Goal: Information Seeking & Learning: Learn about a topic

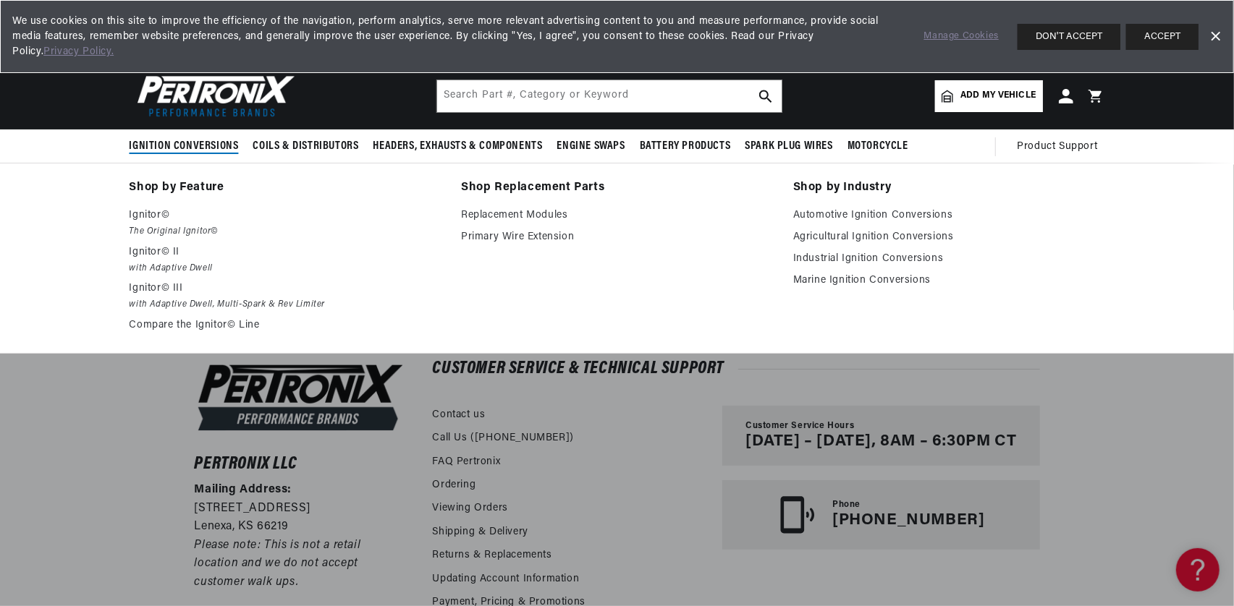
scroll to position [0, 439]
click at [159, 213] on p "Ignitor©" at bounding box center [286, 215] width 312 height 17
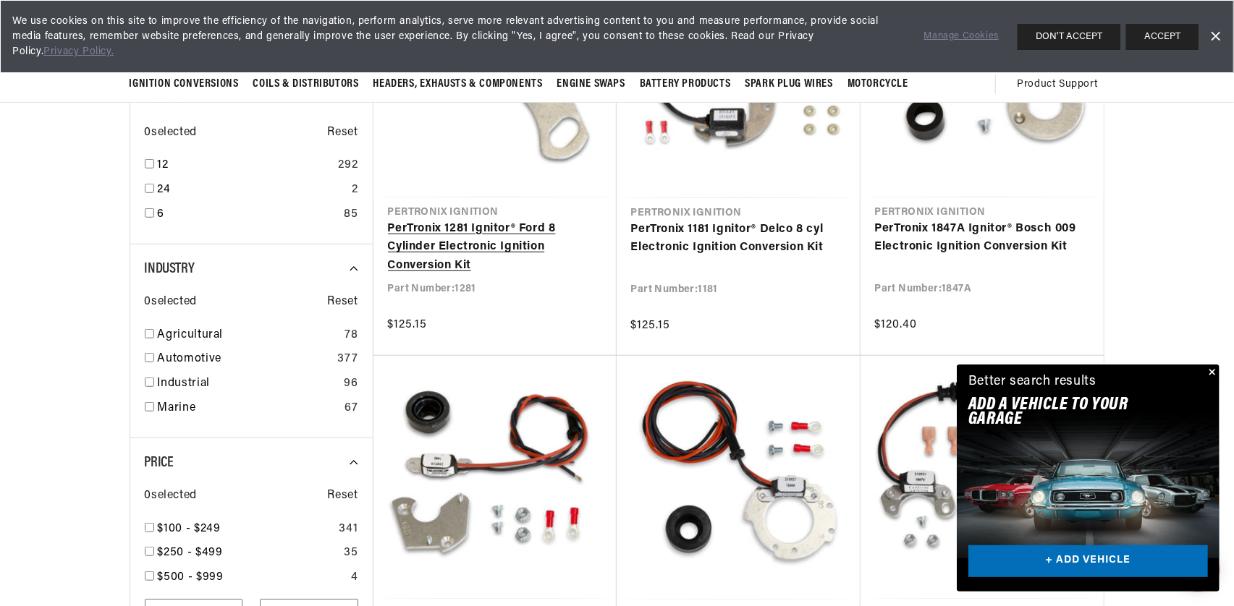
scroll to position [507, 0]
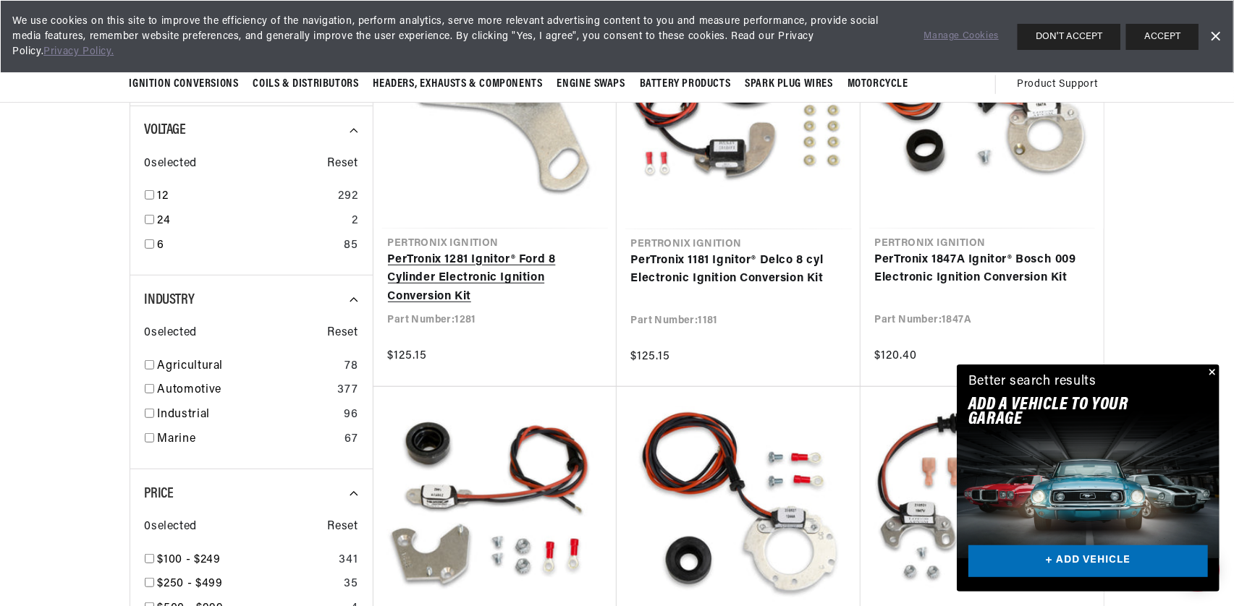
click at [483, 266] on link "PerTronix 1281 Ignitor® Ford 8 Cylinder Electronic Ignition Conversion Kit" at bounding box center [495, 279] width 214 height 56
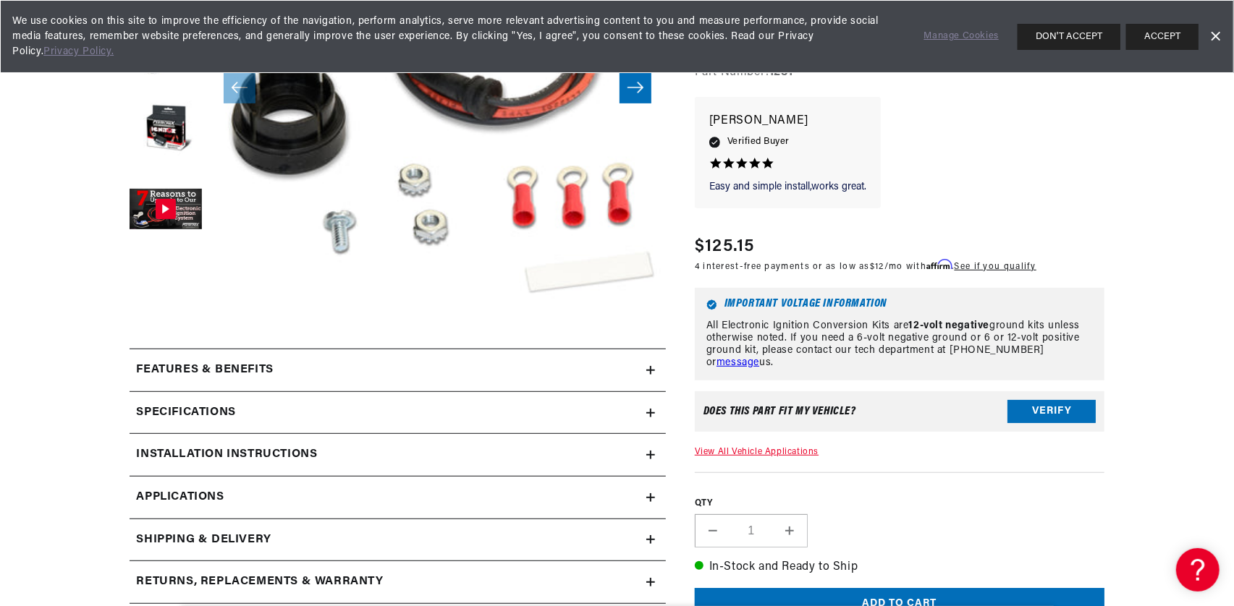
click at [262, 455] on h2 "Installation instructions" at bounding box center [227, 455] width 181 height 19
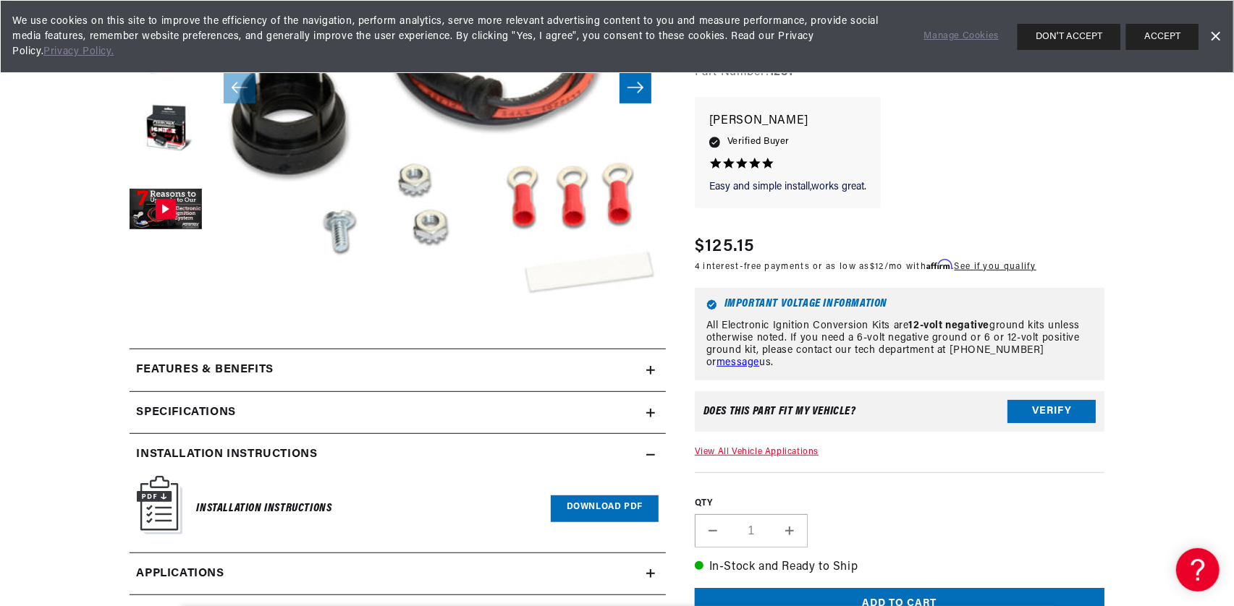
click at [585, 507] on link "Download PDF" at bounding box center [605, 509] width 108 height 27
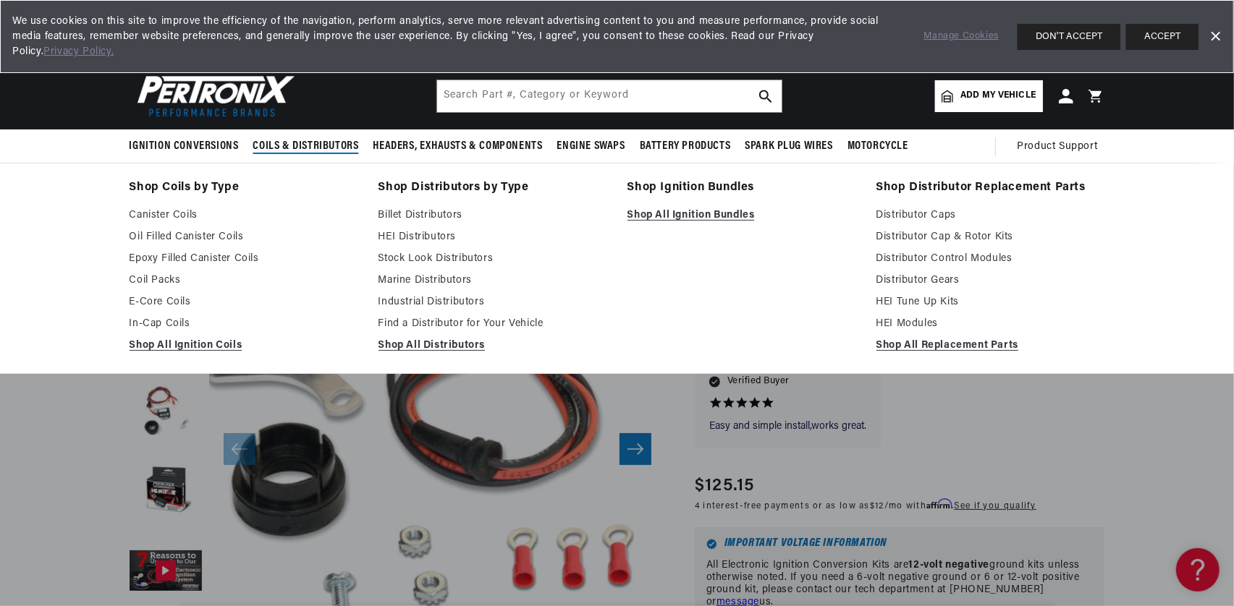
click at [304, 144] on span "Coils & Distributors" at bounding box center [306, 146] width 106 height 15
click at [318, 143] on span "Coils & Distributors" at bounding box center [306, 146] width 106 height 15
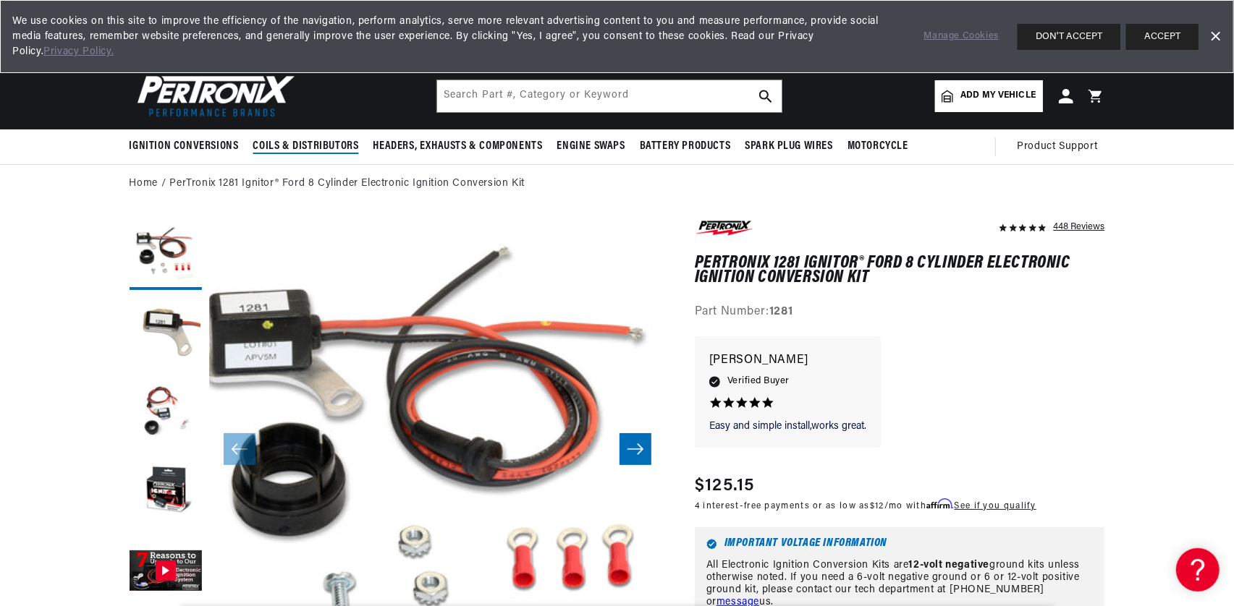
click at [318, 143] on span "Coils & Distributors" at bounding box center [306, 146] width 106 height 15
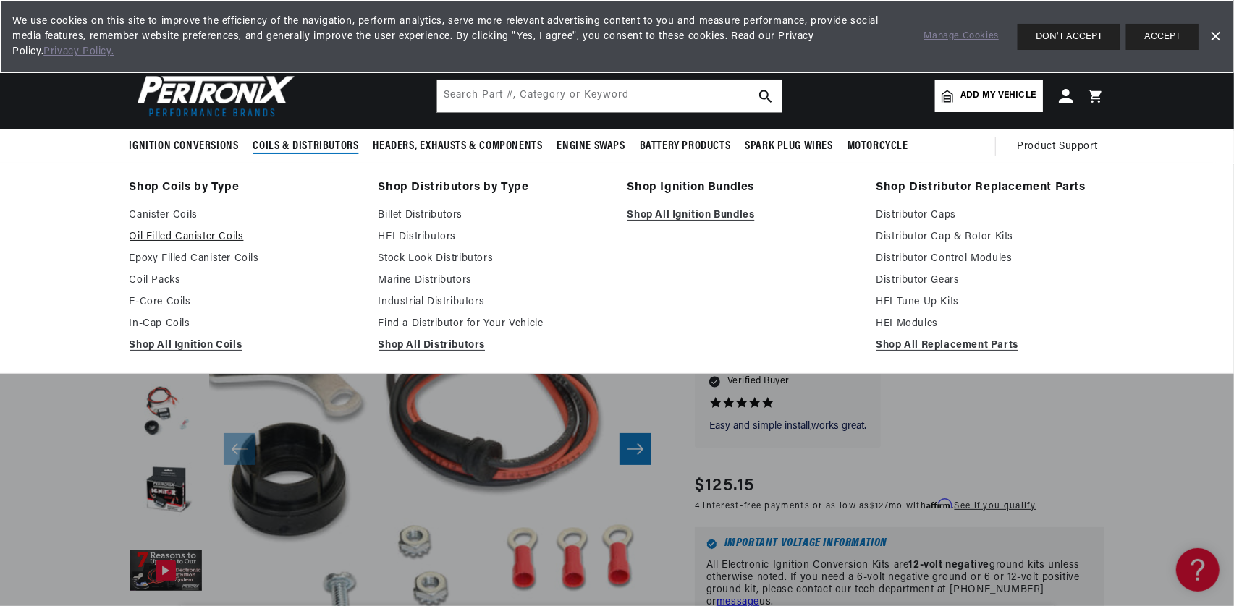
click at [158, 233] on link "Oil Filled Canister Coils" at bounding box center [244, 237] width 229 height 17
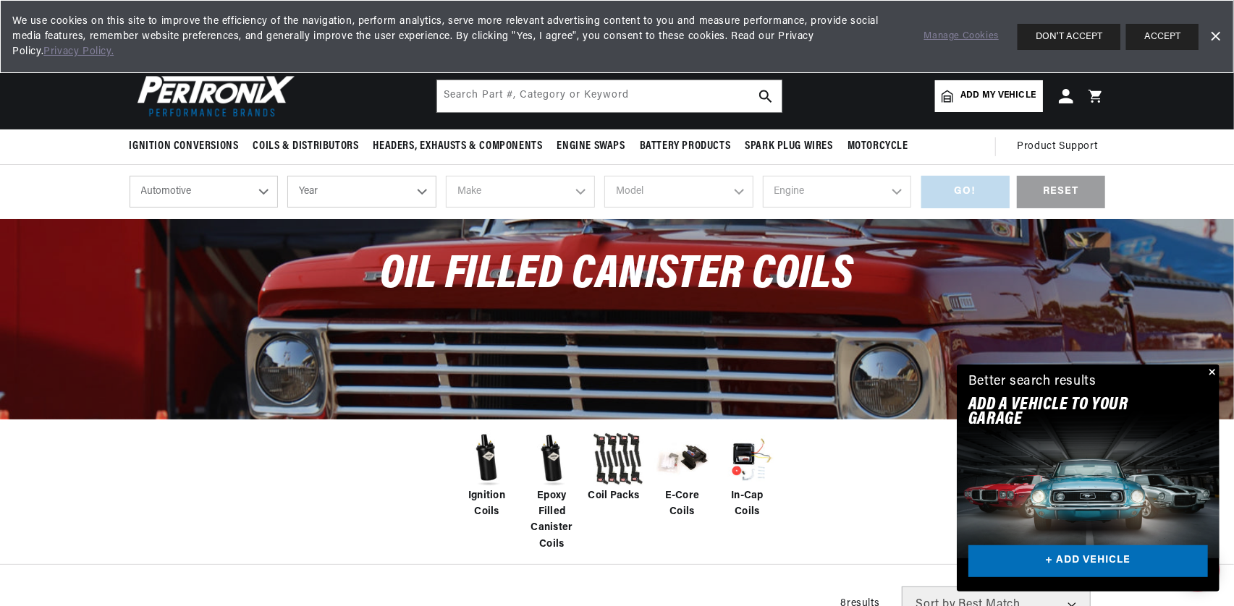
click at [480, 465] on img at bounding box center [487, 460] width 58 height 58
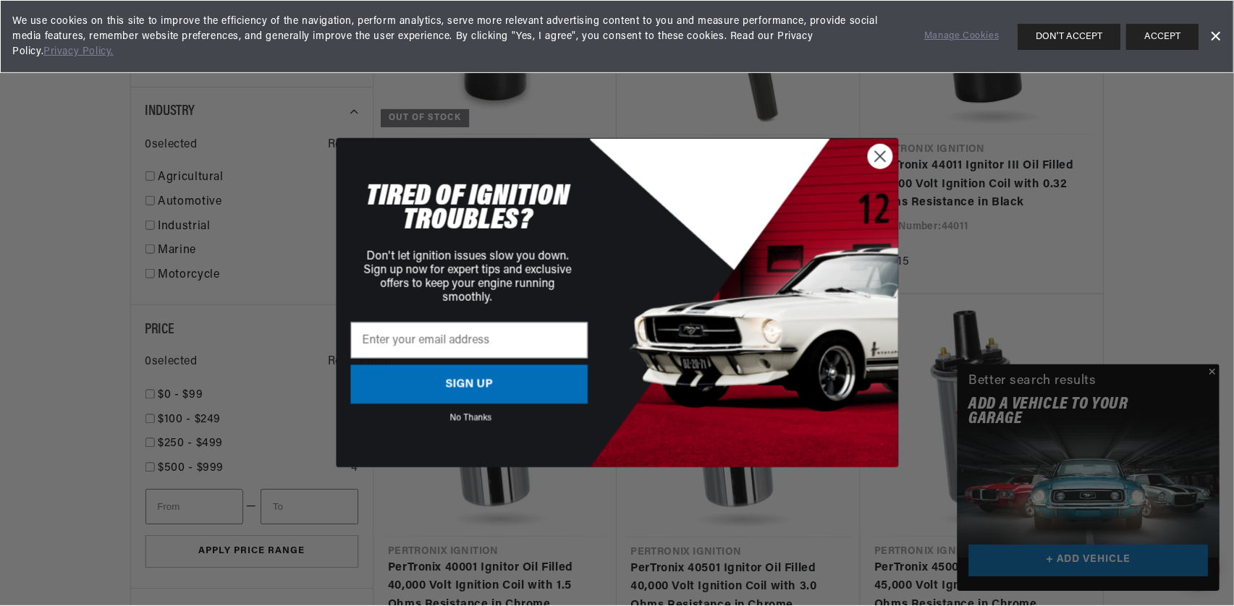
scroll to position [0, 439]
click at [884, 152] on circle "Close dialog" at bounding box center [880, 157] width 24 height 24
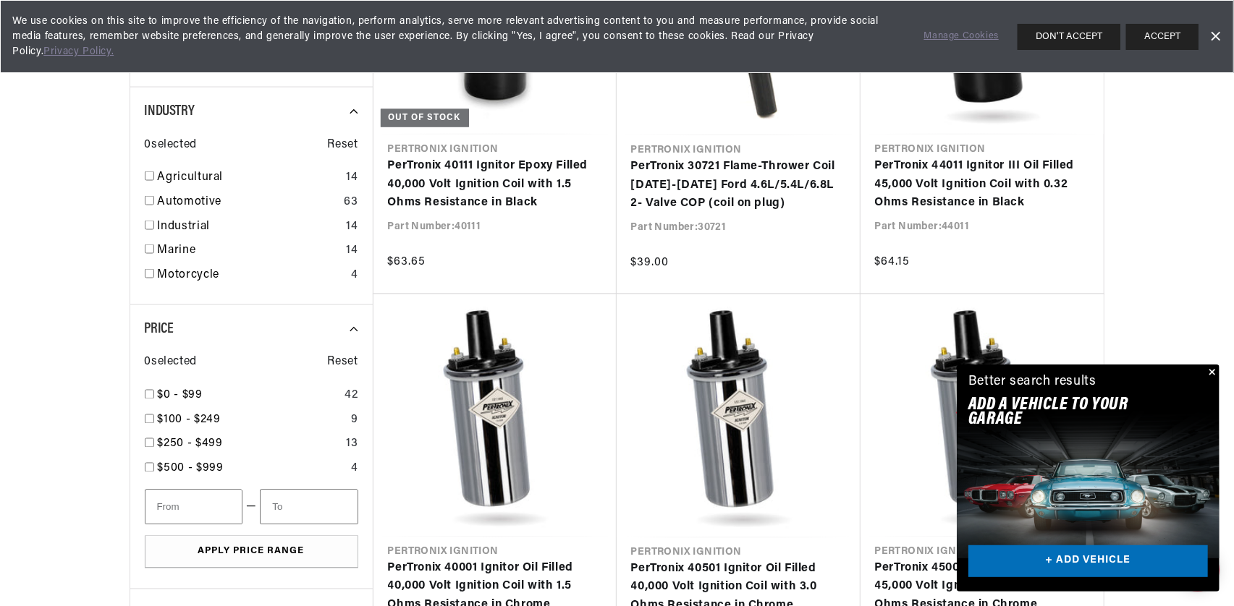
click at [1211, 371] on button "Close" at bounding box center [1210, 373] width 17 height 17
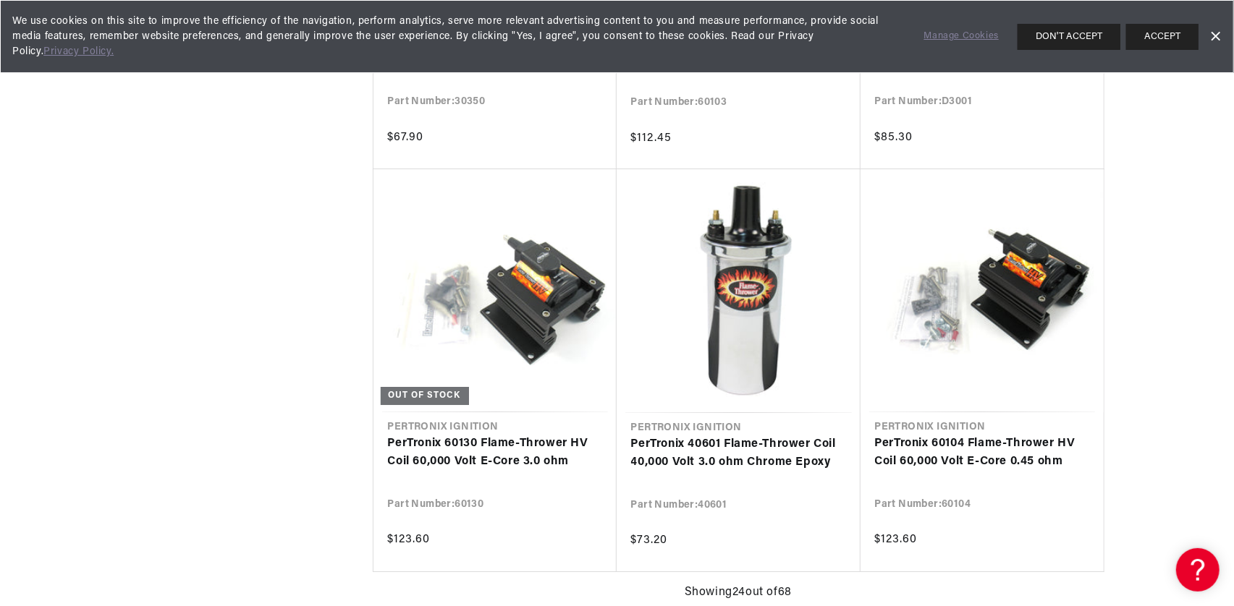
scroll to position [0, 433]
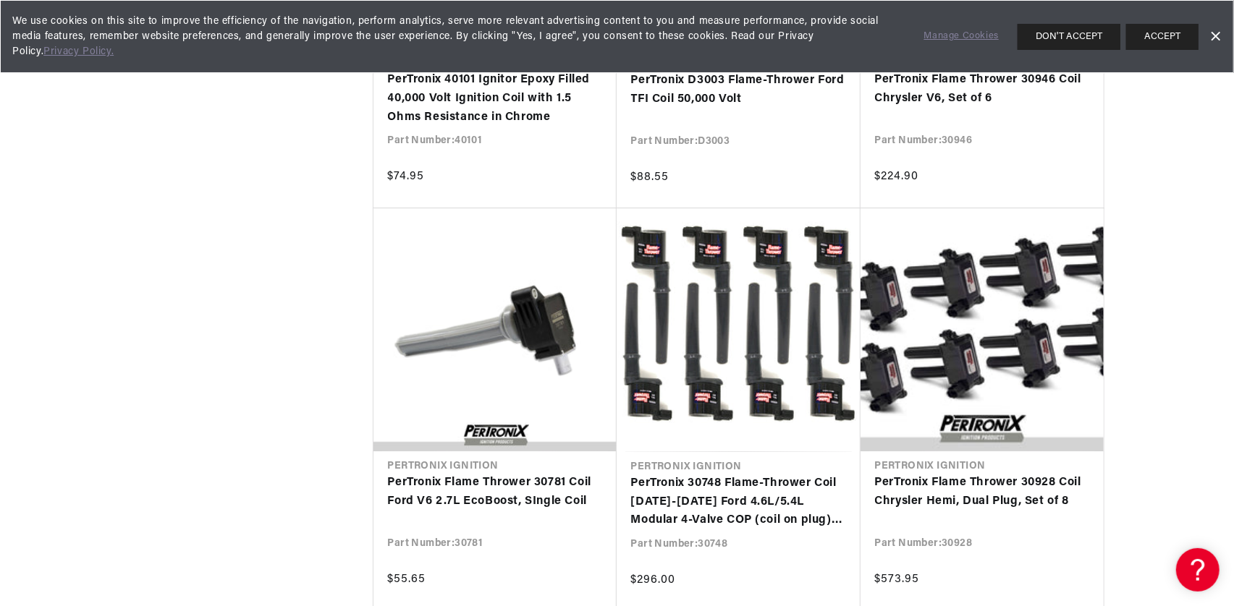
scroll to position [0, 439]
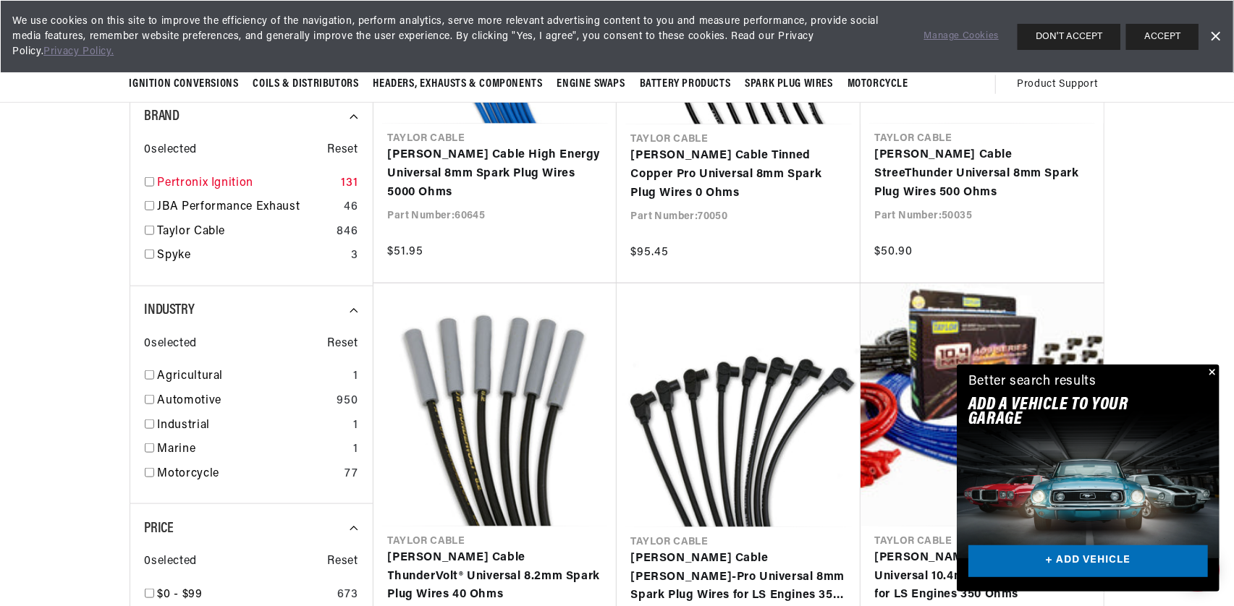
click at [149, 179] on input "checkbox" at bounding box center [149, 181] width 9 height 9
checkbox input "false"
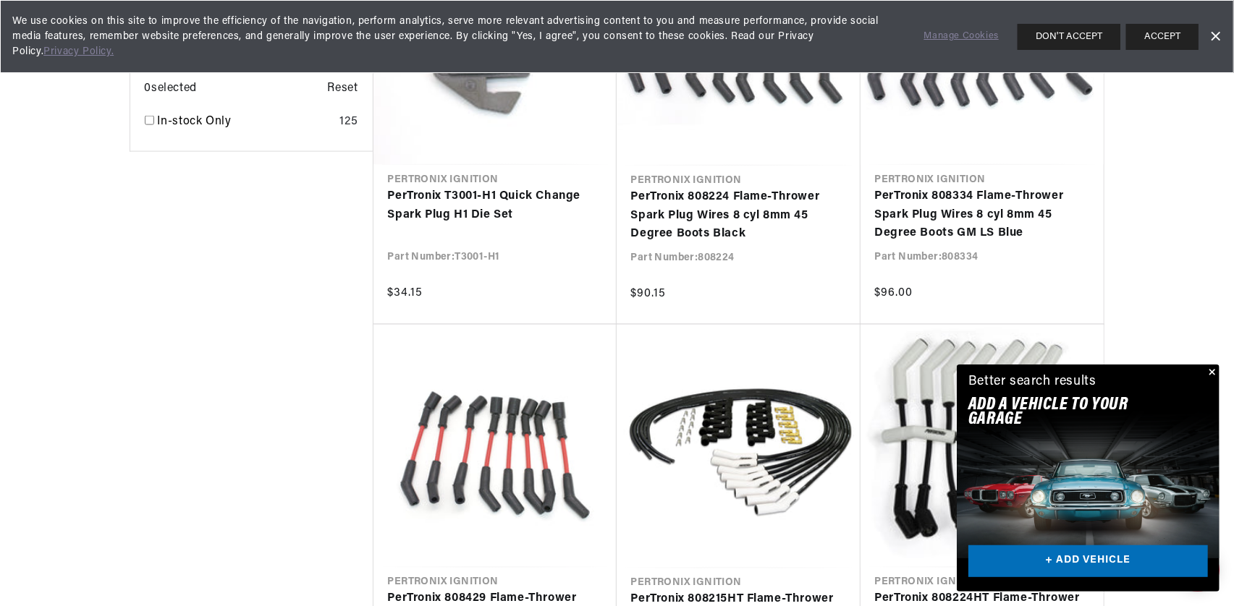
scroll to position [0, 439]
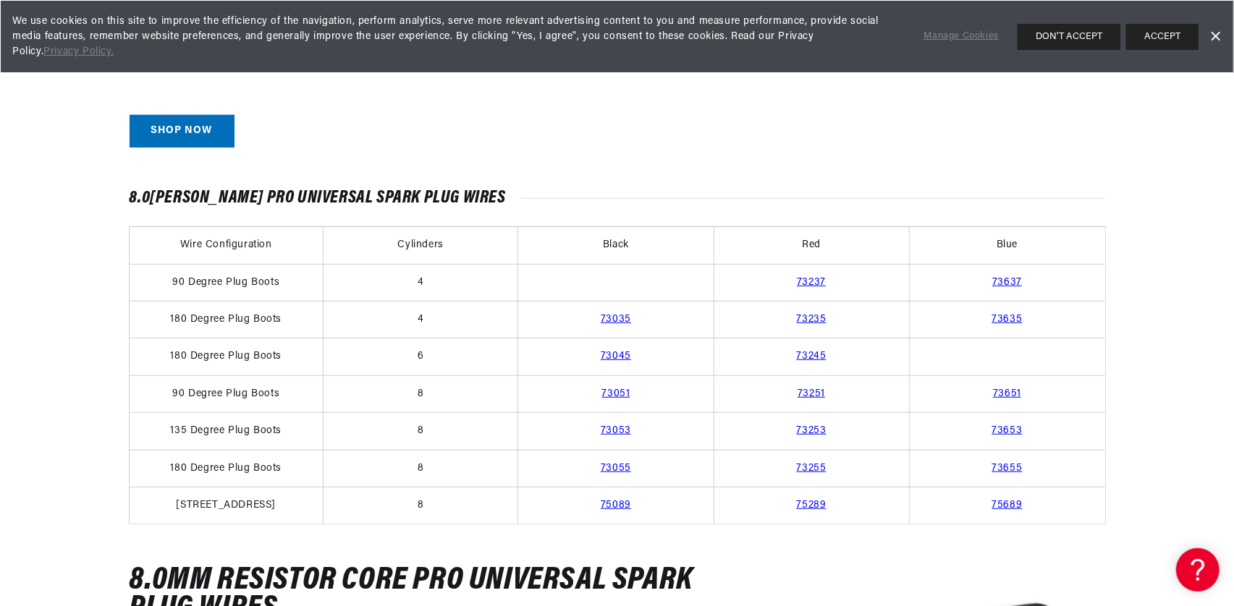
scroll to position [0, 439]
click at [1010, 463] on link "73655" at bounding box center [1007, 468] width 30 height 11
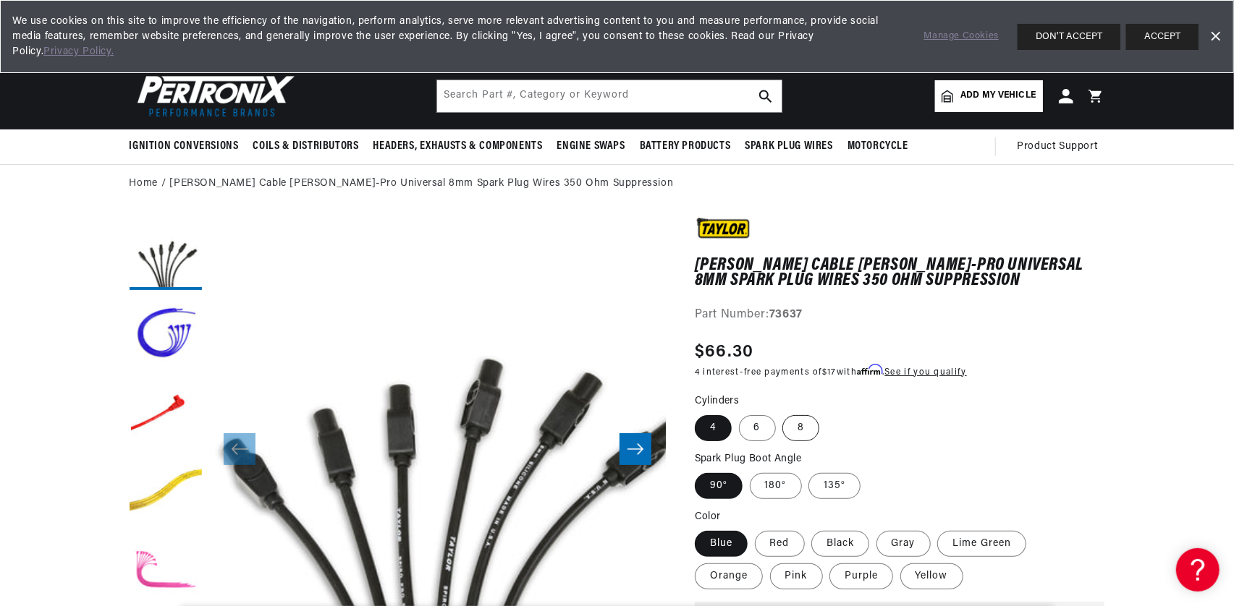
click at [797, 429] on label "8" at bounding box center [800, 428] width 37 height 26
click at [784, 413] on input "8" at bounding box center [783, 412] width 1 height 1
radio input "true"
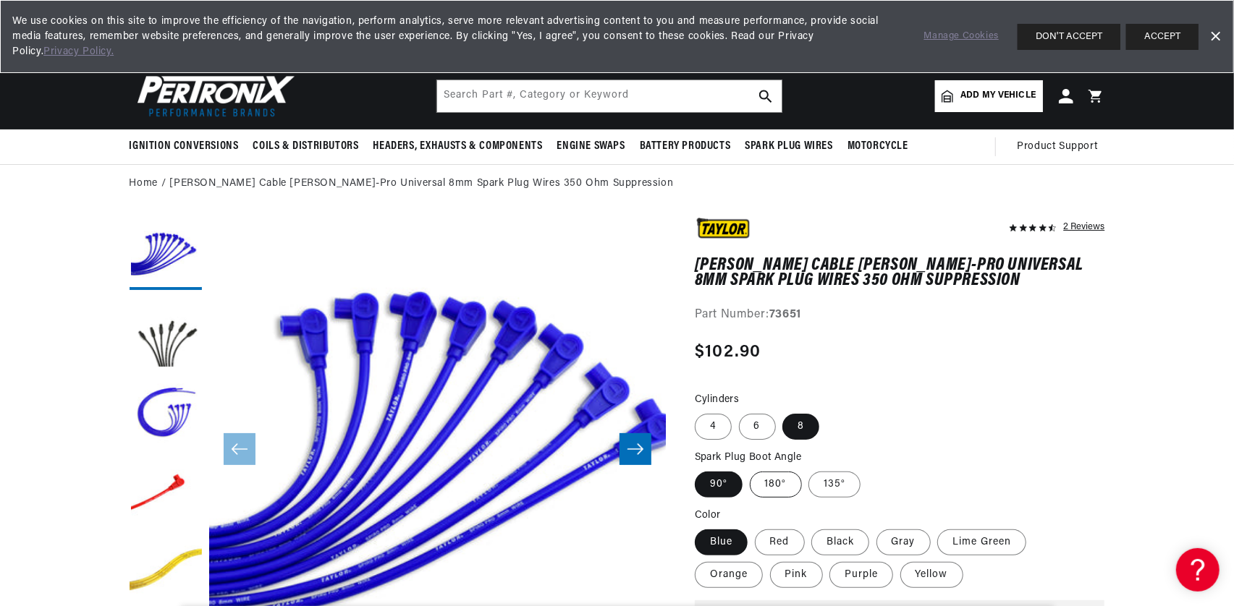
click at [768, 479] on label "180°" at bounding box center [776, 485] width 52 height 26
click at [750, 470] on input "180°" at bounding box center [750, 469] width 1 height 1
radio input "true"
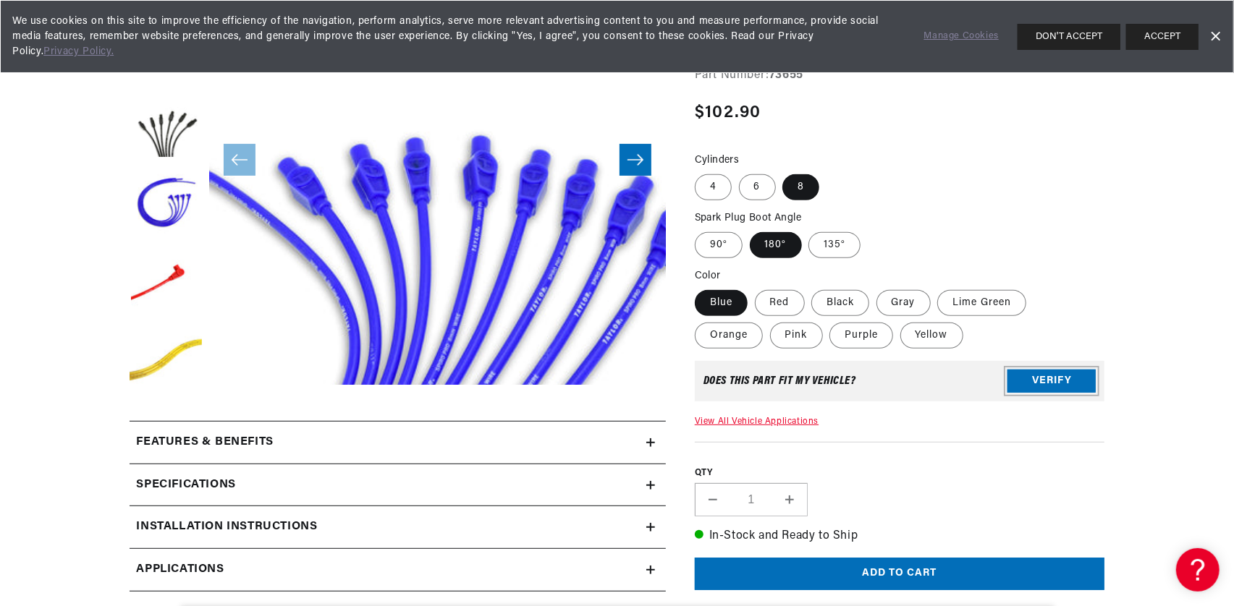
click at [1027, 383] on button "Verify" at bounding box center [1051, 381] width 88 height 23
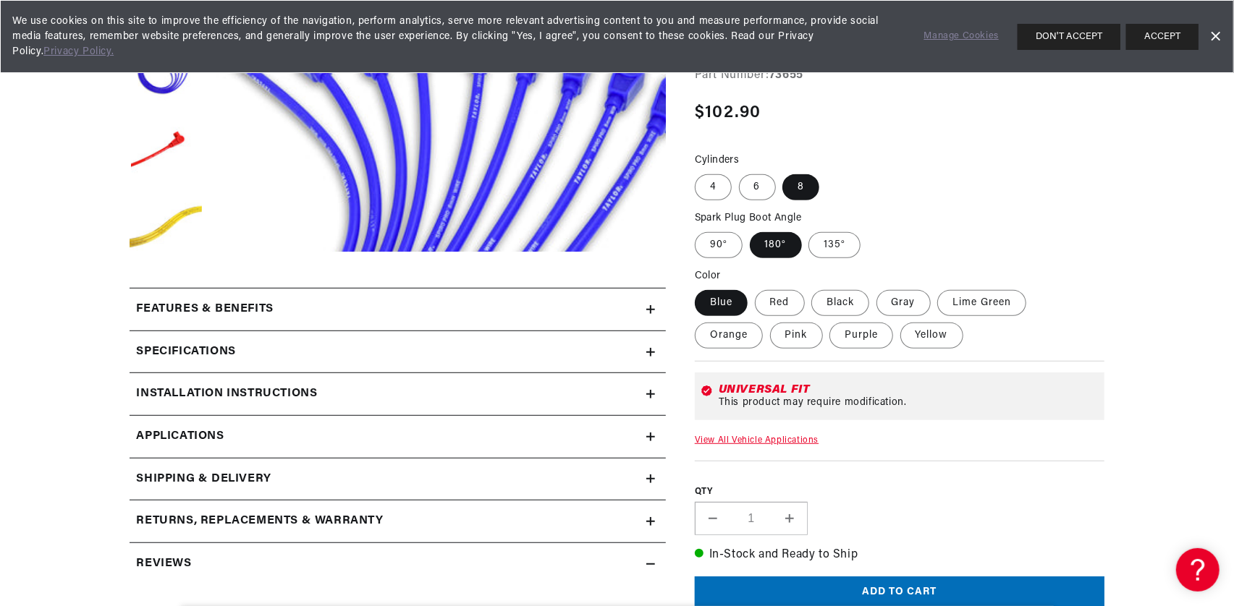
scroll to position [434, 0]
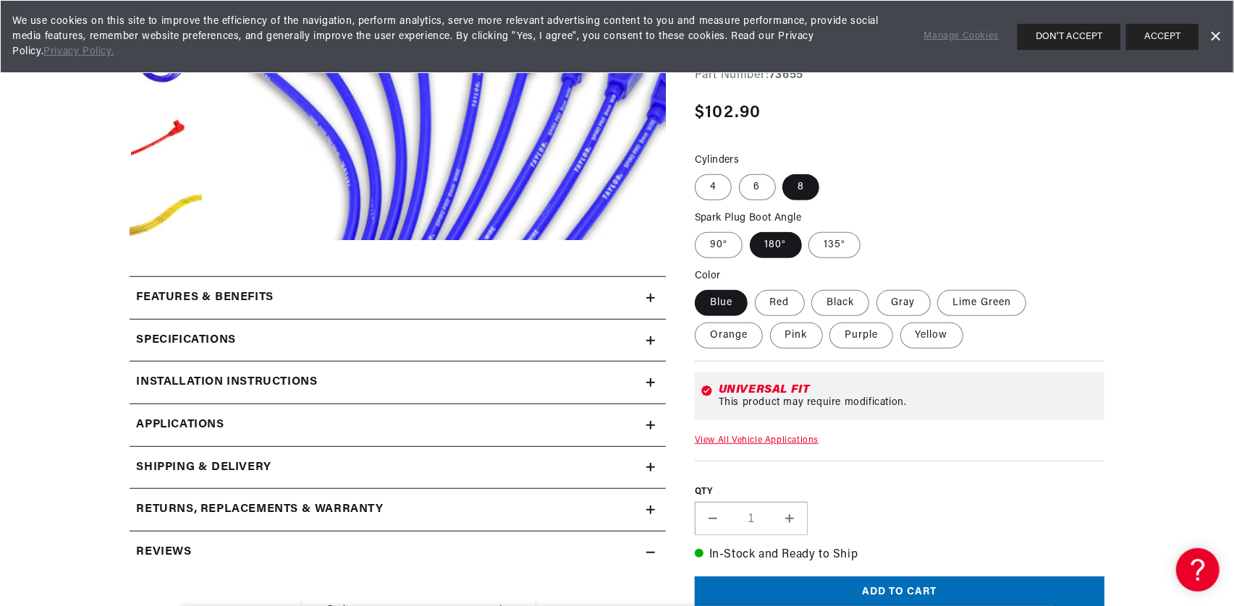
click at [227, 422] on link "Applications" at bounding box center [398, 425] width 536 height 43
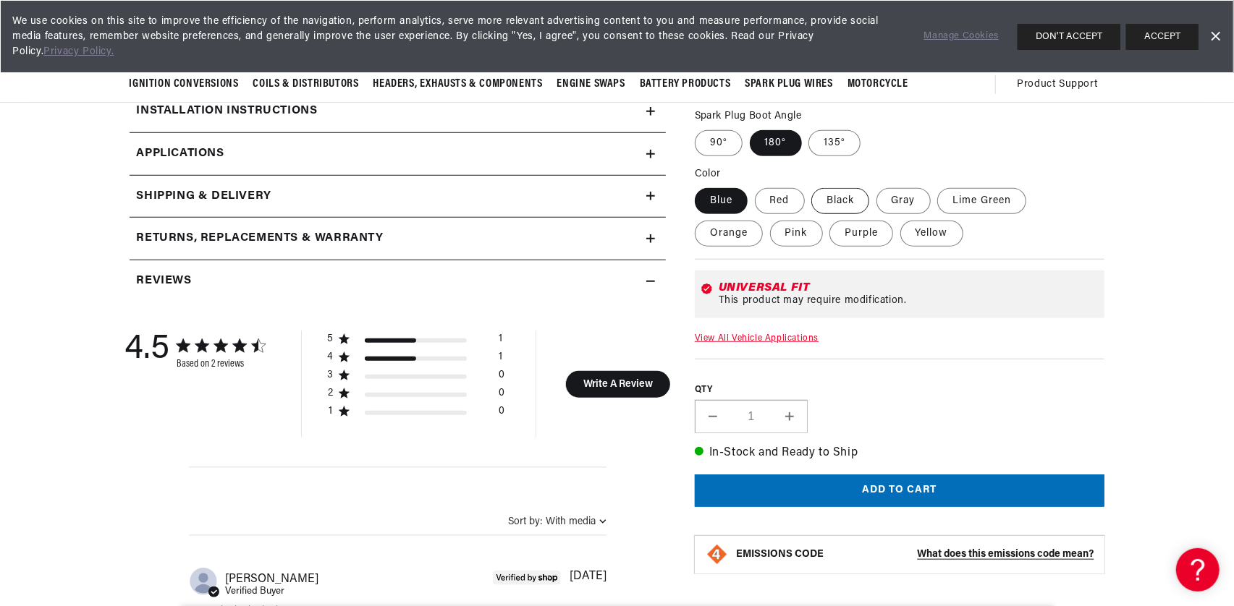
scroll to position [0, 439]
click at [907, 195] on label "Gray" at bounding box center [903, 201] width 54 height 26
click at [877, 186] on input "Gray" at bounding box center [876, 185] width 1 height 1
radio input "true"
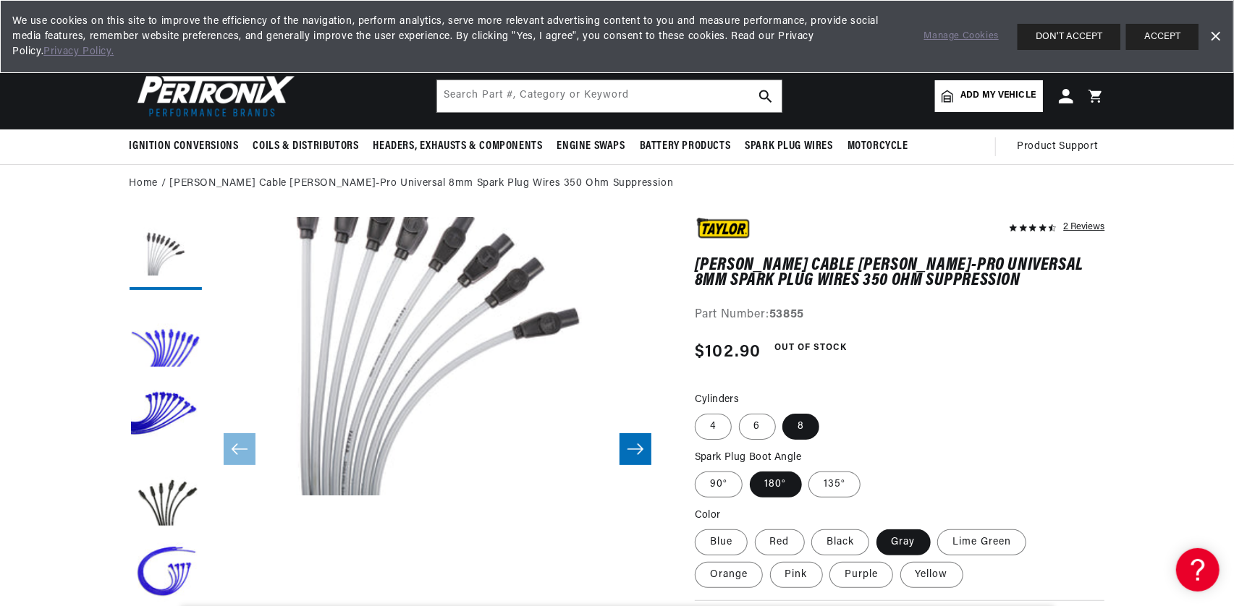
scroll to position [46, 0]
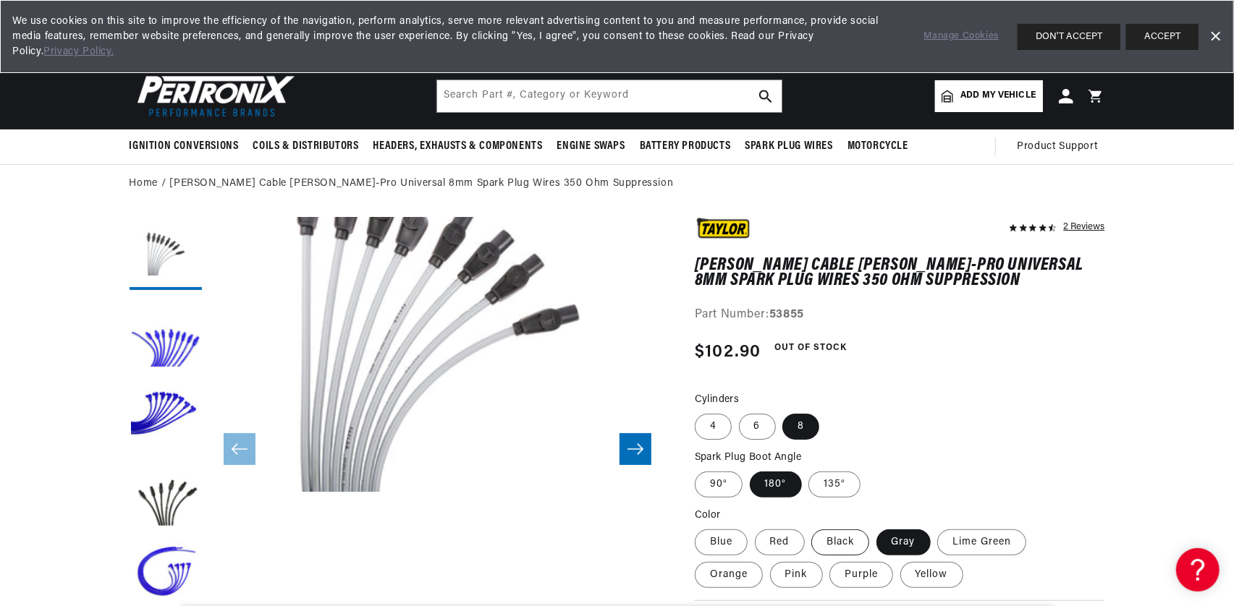
click at [825, 541] on label "Black" at bounding box center [840, 543] width 58 height 26
click at [813, 528] on input "Black" at bounding box center [812, 527] width 1 height 1
radio input "true"
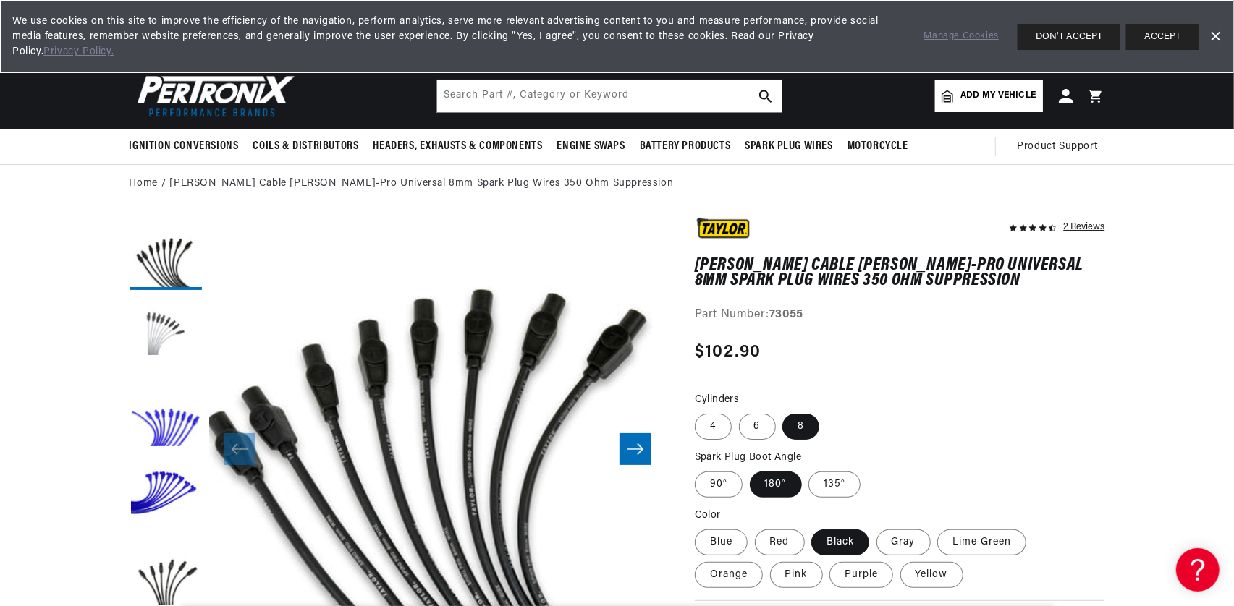
scroll to position [0, 439]
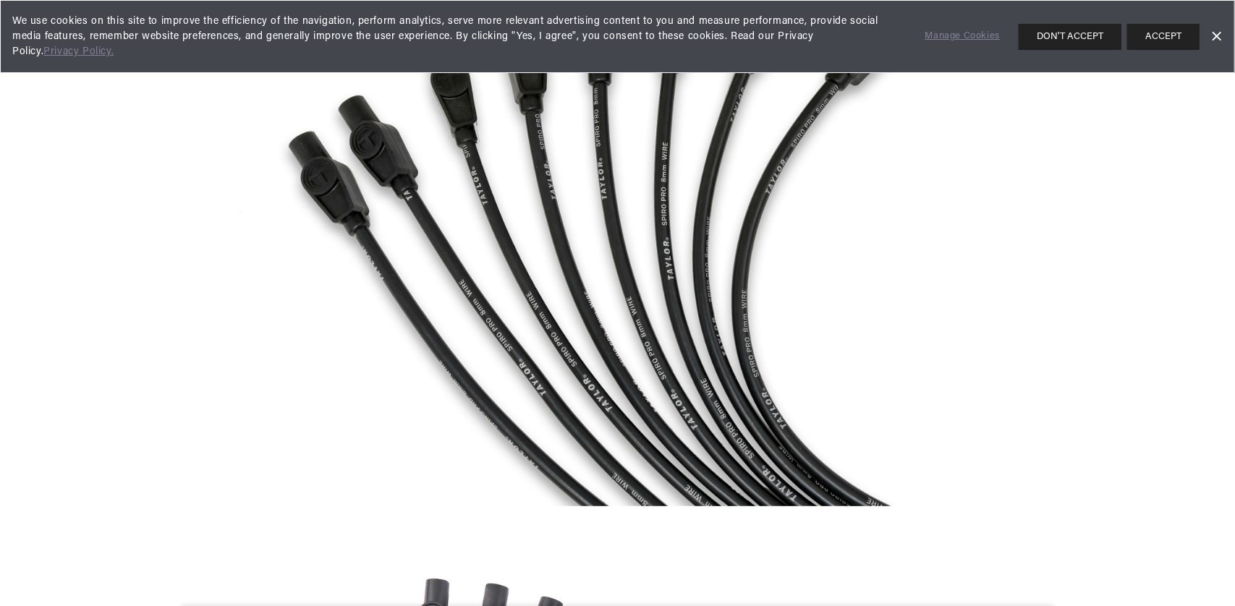
scroll to position [0, 0]
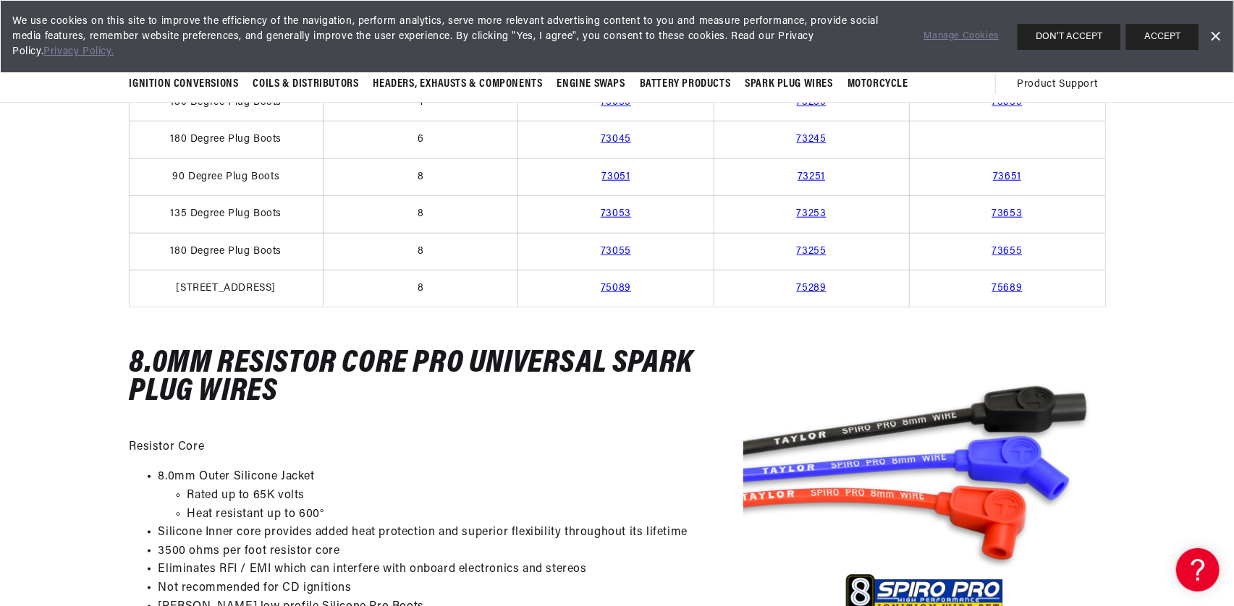
scroll to position [0, 285]
